Goal: Task Accomplishment & Management: Use online tool/utility

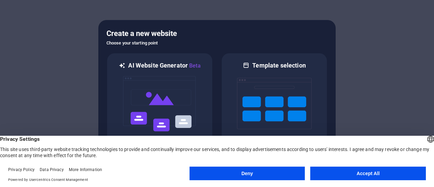
click at [337, 166] on footer "Privacy Policy Data Privacy More Information Powered by Usercentrics Consent Ma…" at bounding box center [217, 175] width 434 height 24
click at [341, 169] on button "Accept All" at bounding box center [369, 174] width 116 height 14
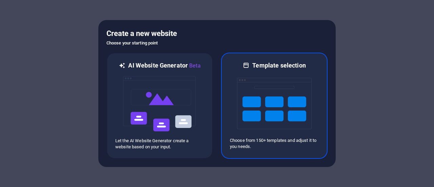
click at [255, 112] on img at bounding box center [274, 104] width 75 height 68
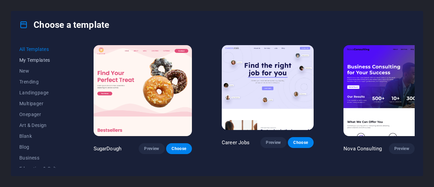
click at [26, 61] on span "My Templates" at bounding box center [41, 59] width 44 height 5
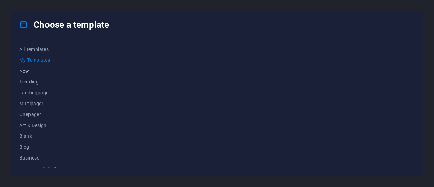
click at [25, 70] on span "New" at bounding box center [41, 70] width 44 height 5
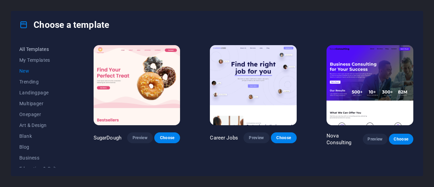
click at [31, 47] on span "All Templates" at bounding box center [41, 49] width 44 height 5
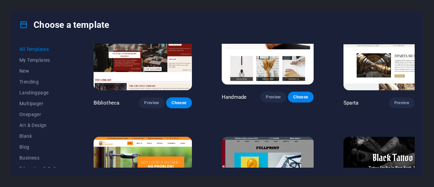
scroll to position [3756, 0]
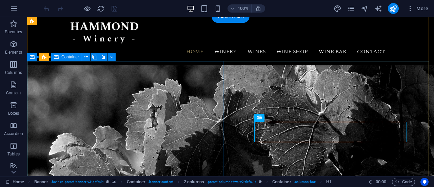
scroll to position [60, 0]
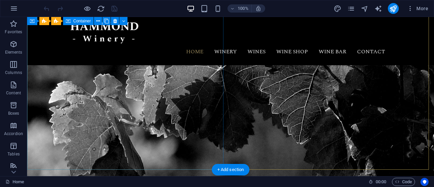
scroll to position [0, 0]
